Goal: Book appointment/travel/reservation

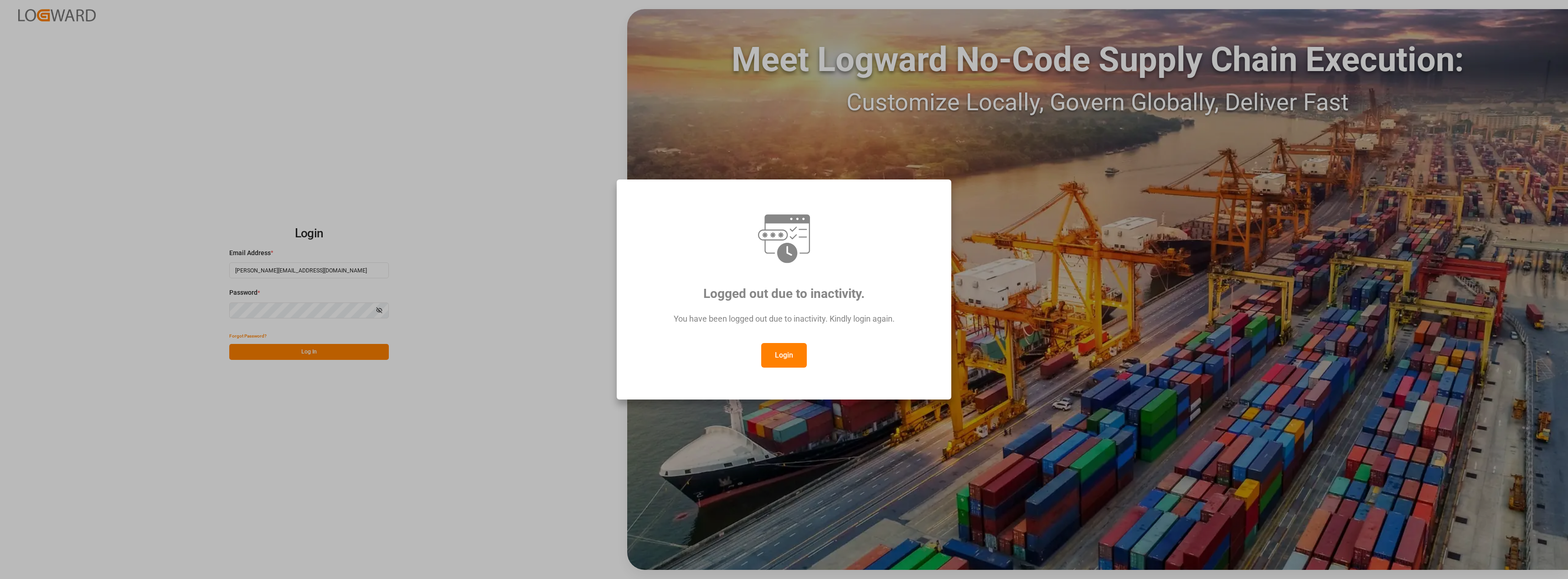
click at [309, 356] on div "Logged out due to inactivity. You have been logged out due to inactivity. Kindl…" at bounding box center [784, 290] width 1568 height 579
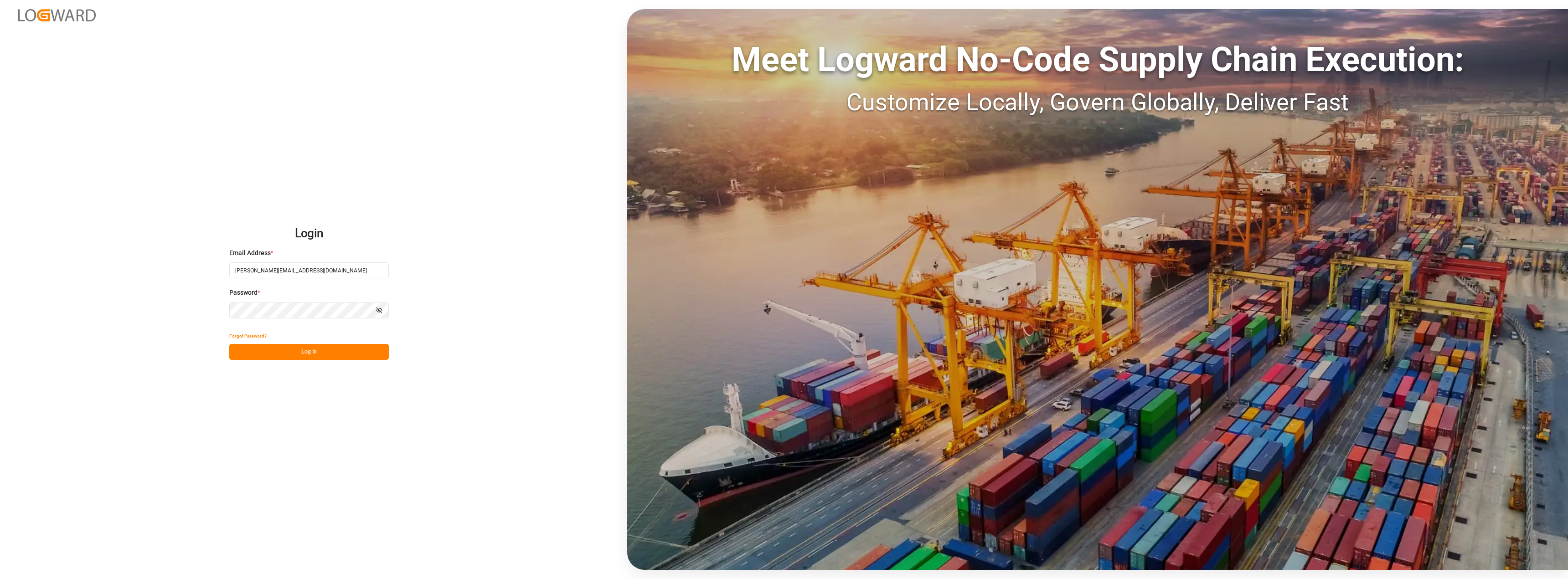
click at [308, 355] on button "Log In" at bounding box center [308, 352] width 159 height 16
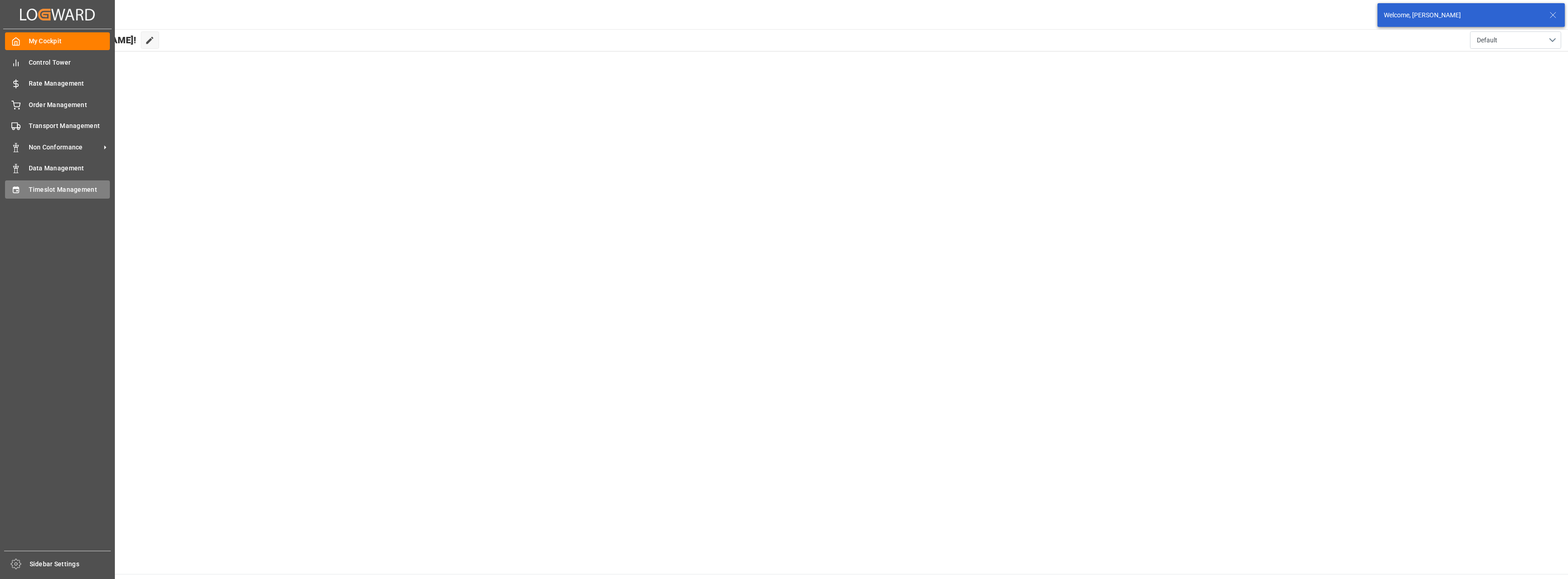
click at [47, 185] on span "Timeslot Management" at bounding box center [70, 190] width 82 height 9
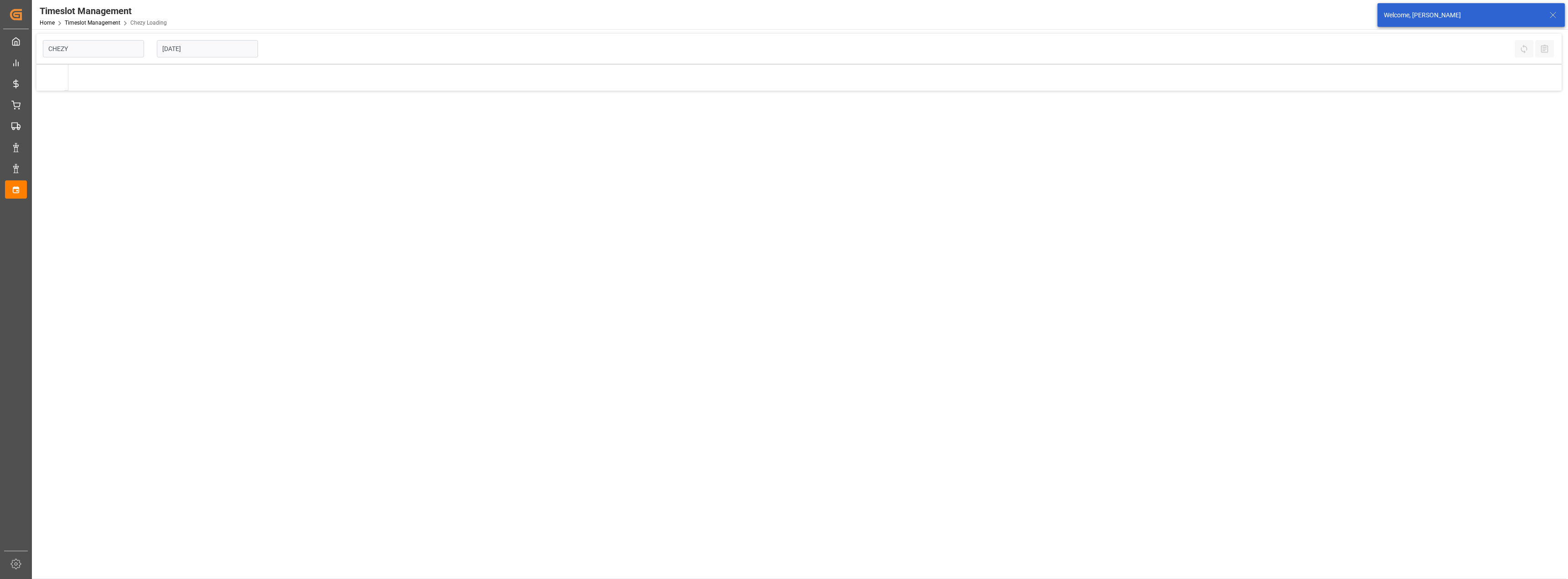
type input "Chezy Loading"
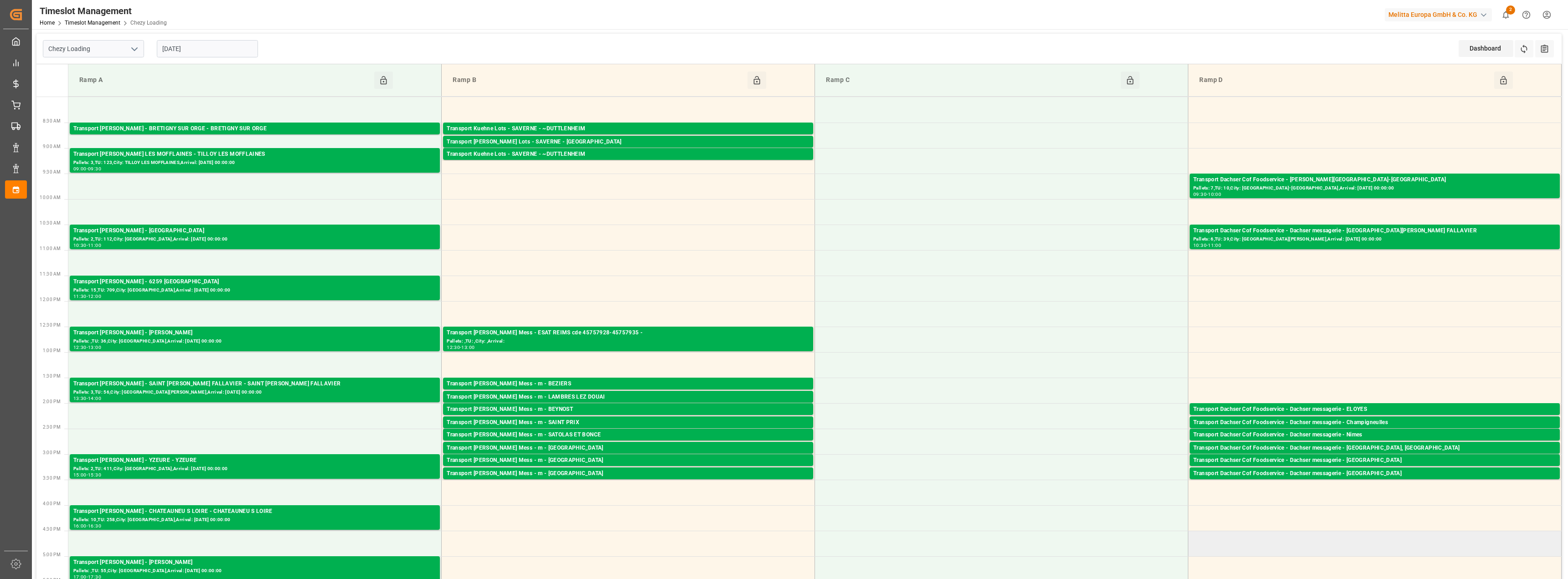
click at [1322, 554] on td at bounding box center [1374, 543] width 373 height 25
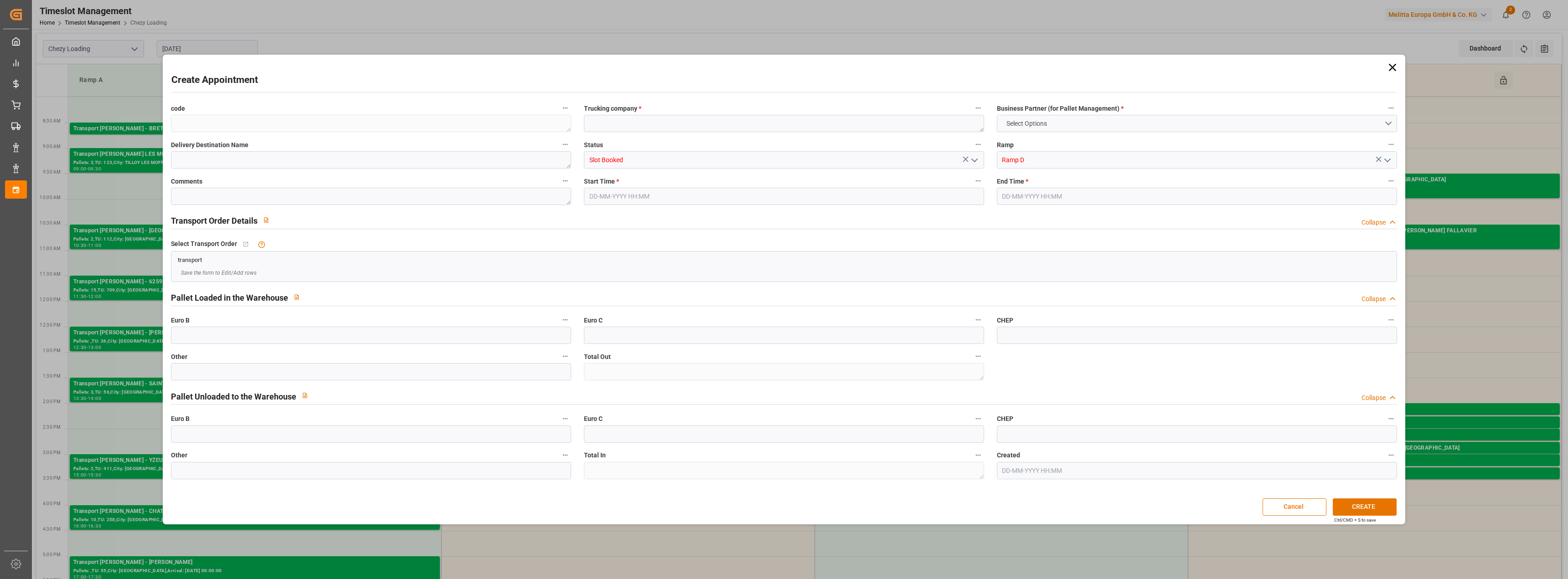
type input "0"
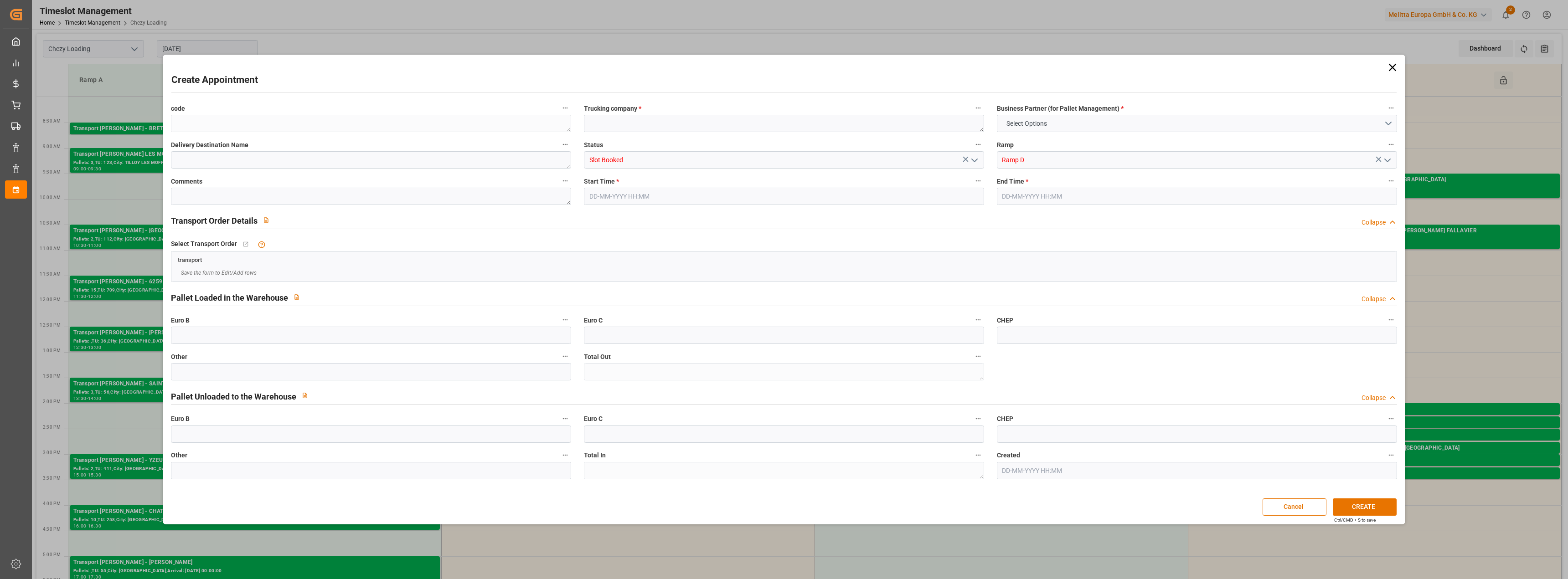
type input "0"
type input "[DATE] 16:30"
type input "[DATE] 17:00"
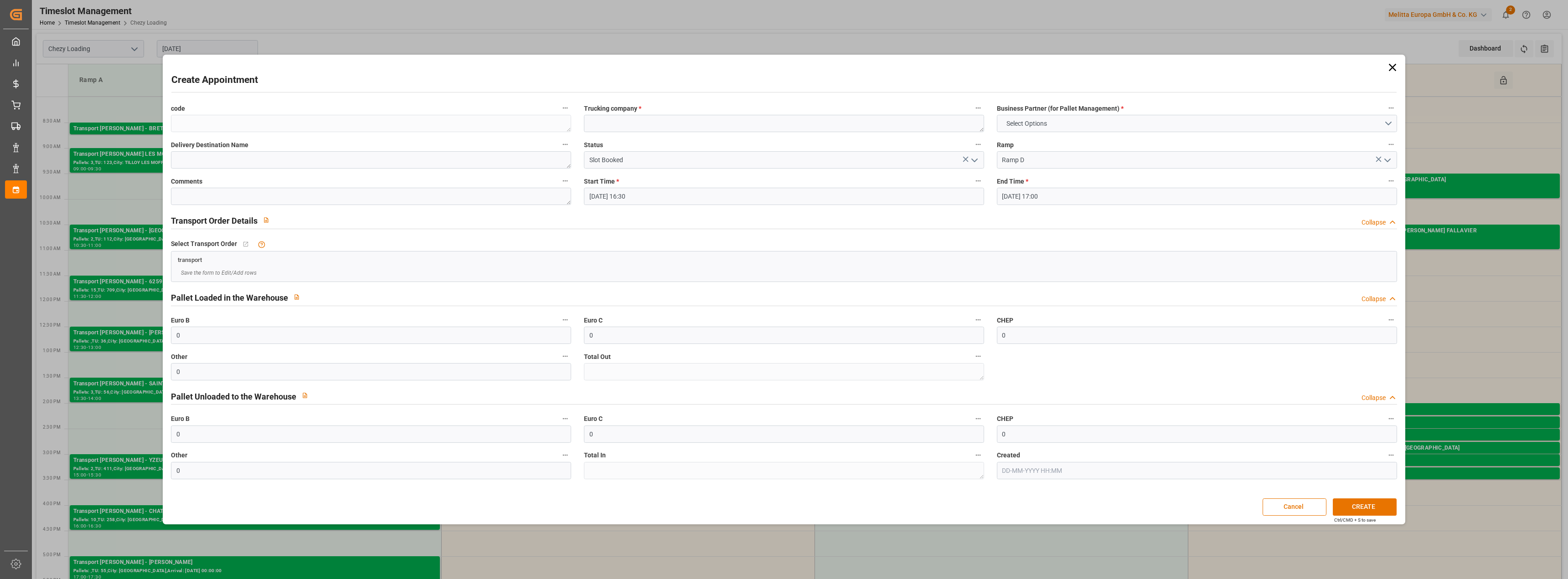
click at [1546, 121] on div "Create Appointment code Trucking company * Business Partner (for Pallet Managem…" at bounding box center [784, 290] width 1568 height 579
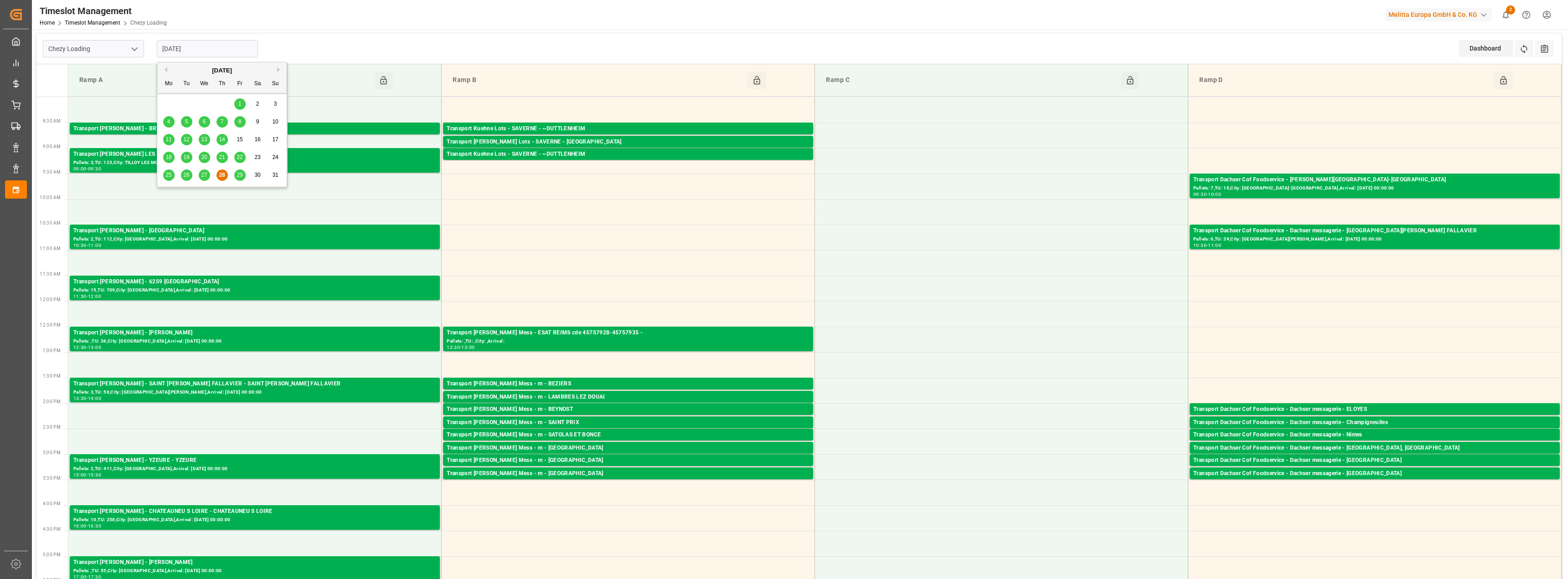
click at [209, 47] on input "[DATE]" at bounding box center [207, 48] width 101 height 18
click at [239, 179] on div "29" at bounding box center [240, 176] width 11 height 11
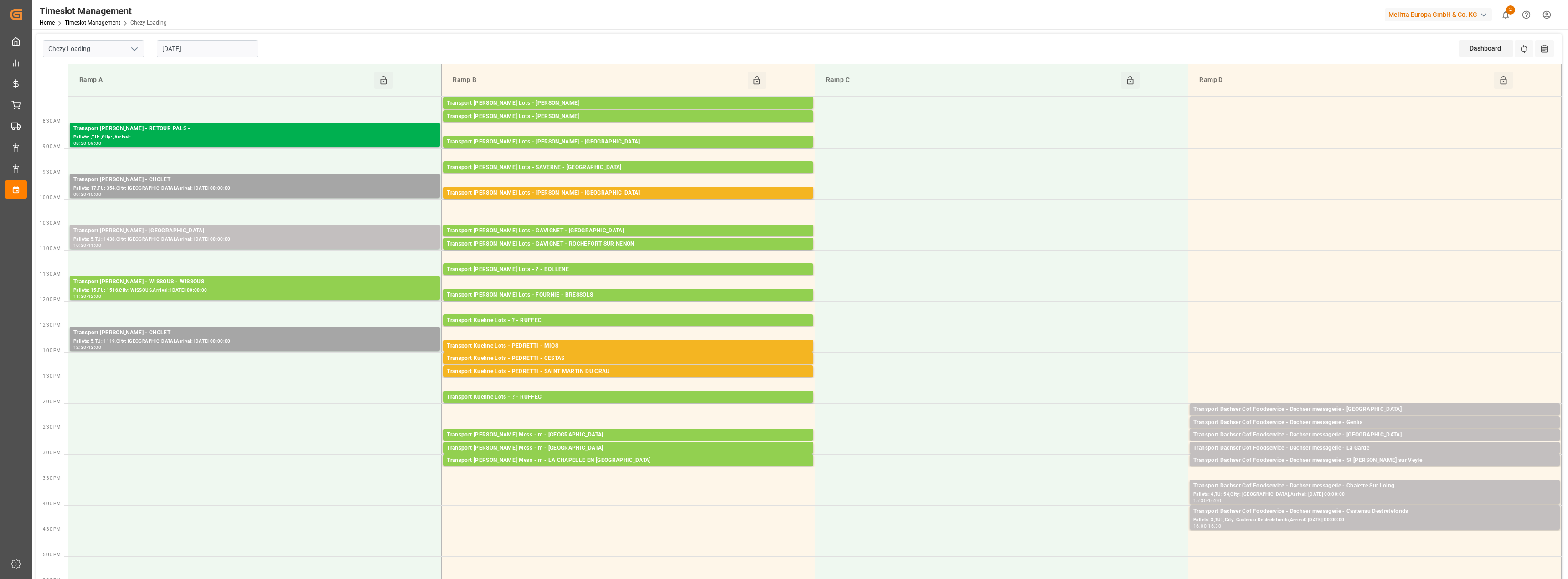
click at [198, 41] on input "[DATE]" at bounding box center [207, 48] width 101 height 18
click at [278, 71] on button "Next Month" at bounding box center [280, 70] width 6 height 6
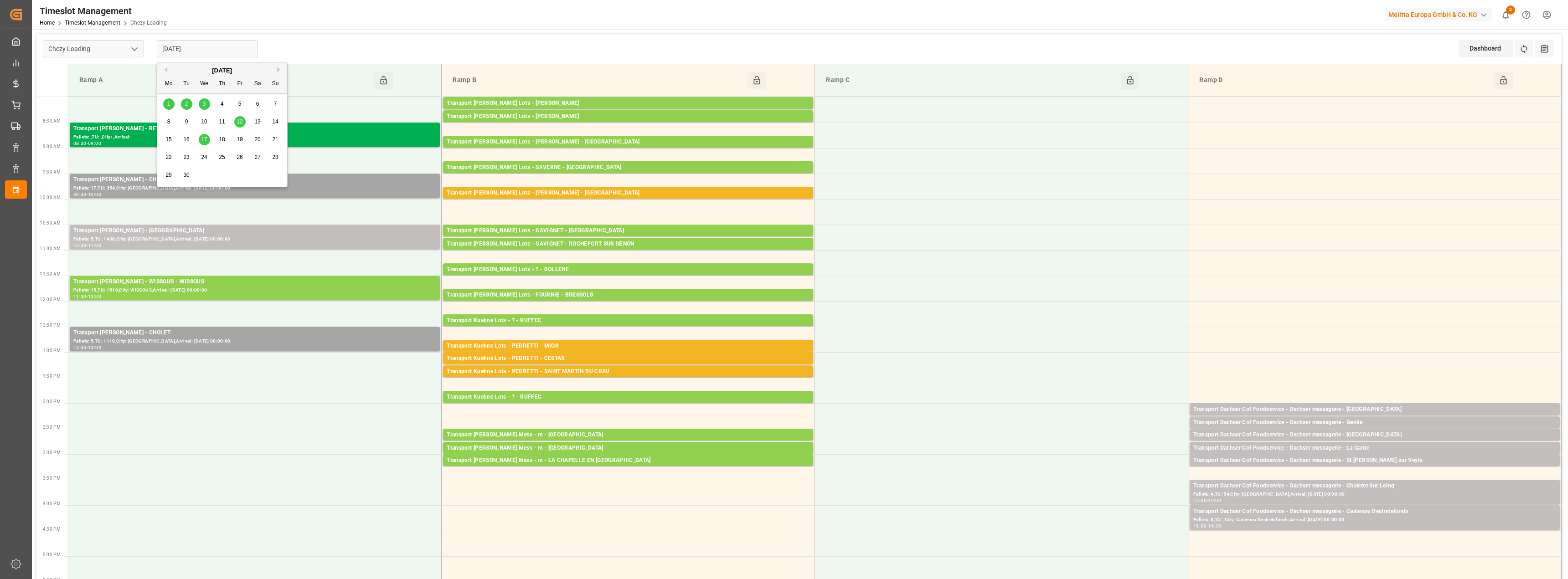
click at [170, 103] on span "1" at bounding box center [169, 103] width 3 height 7
type input "[DATE]"
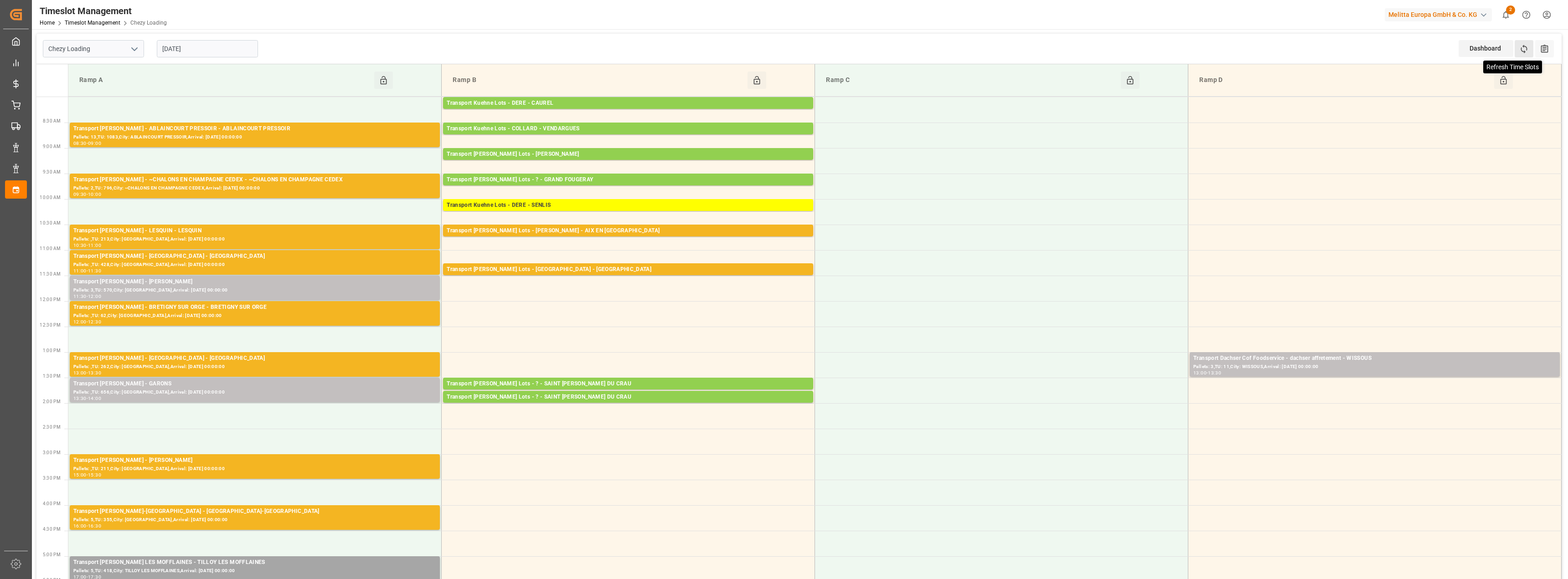
click at [1524, 48] on icon at bounding box center [1524, 48] width 9 height 9
